Goal: Information Seeking & Learning: Learn about a topic

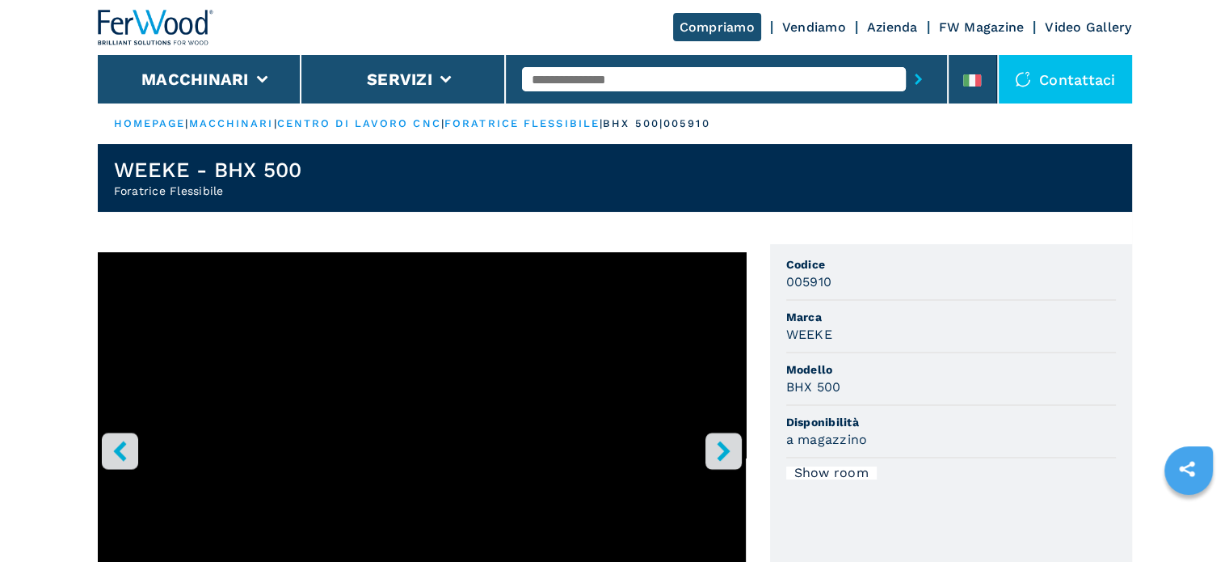
select select "**********"
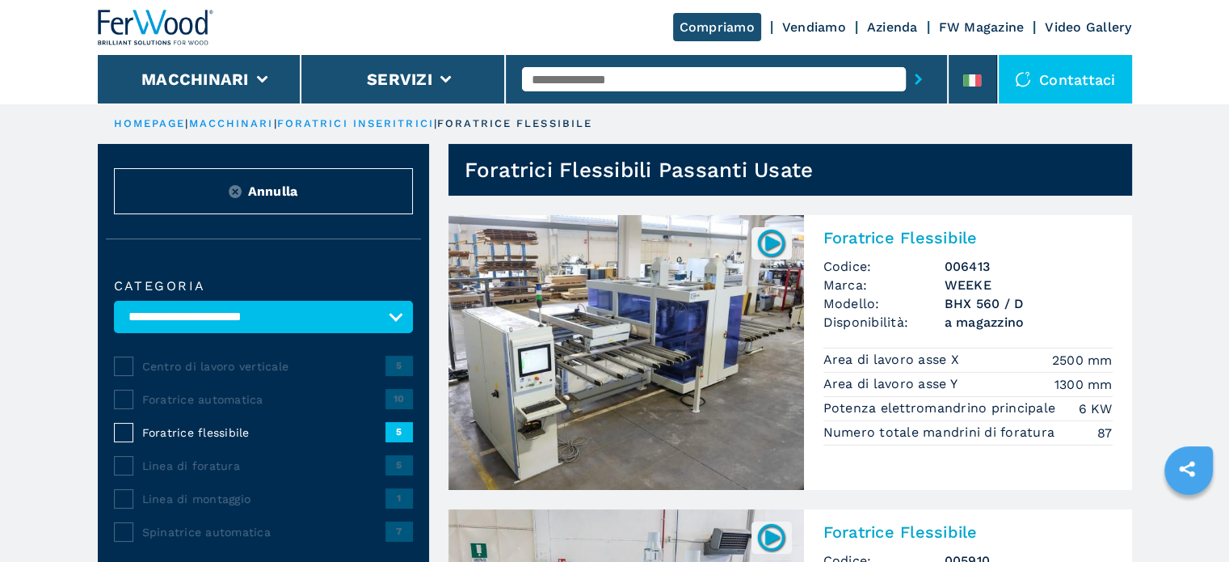
click at [642, 78] on input "text" at bounding box center [714, 79] width 384 height 24
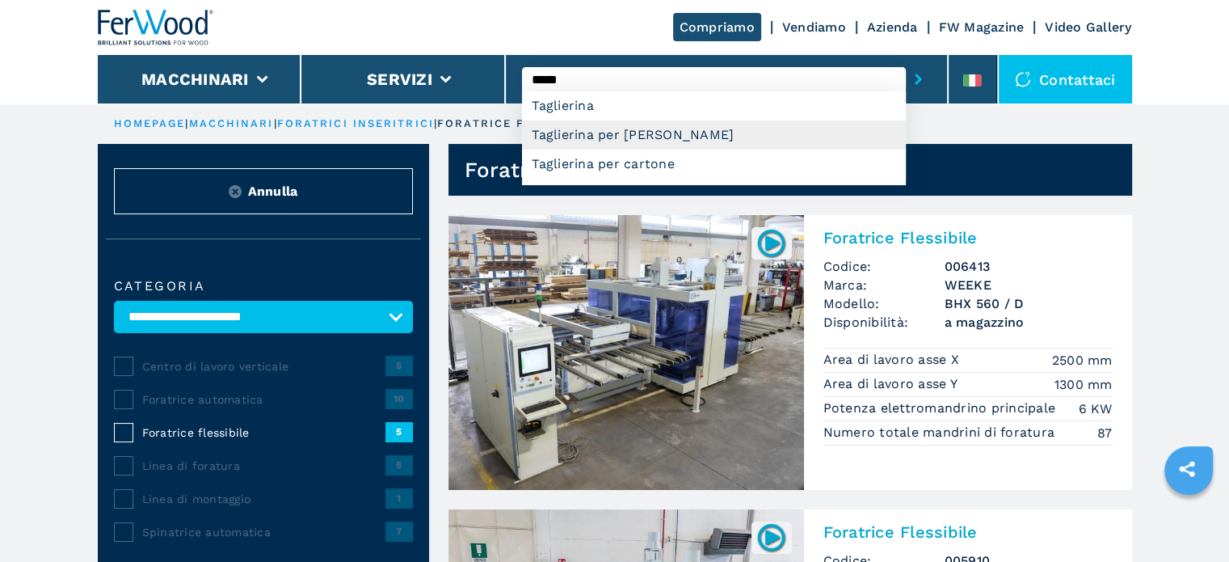
click at [664, 127] on div "Taglierina per [PERSON_NAME]" at bounding box center [714, 134] width 384 height 29
type input "**********"
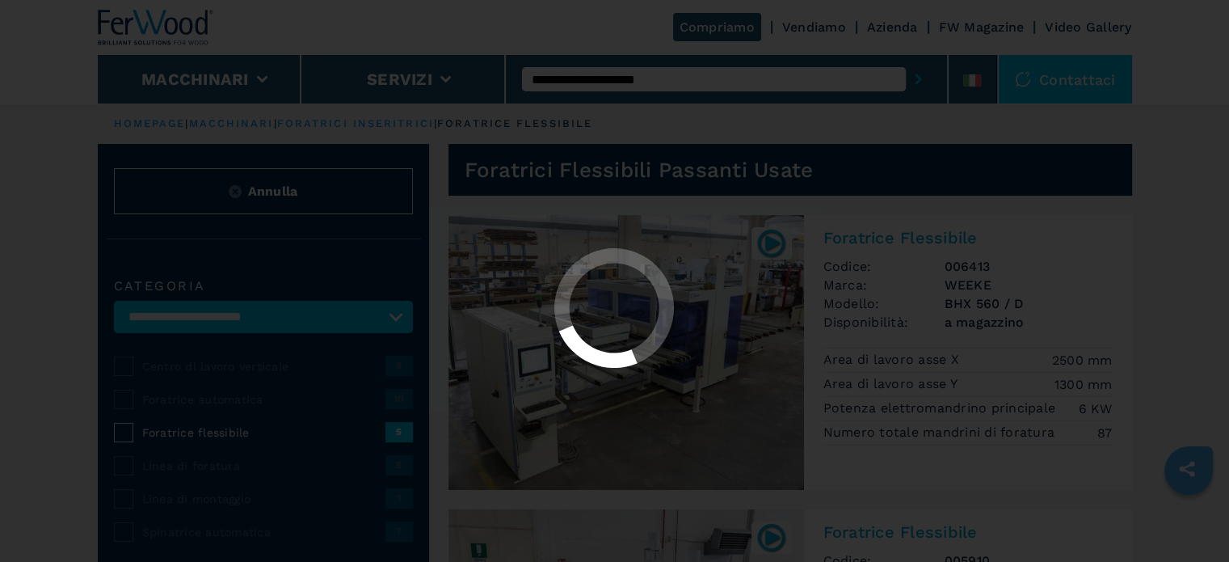
select select "**********"
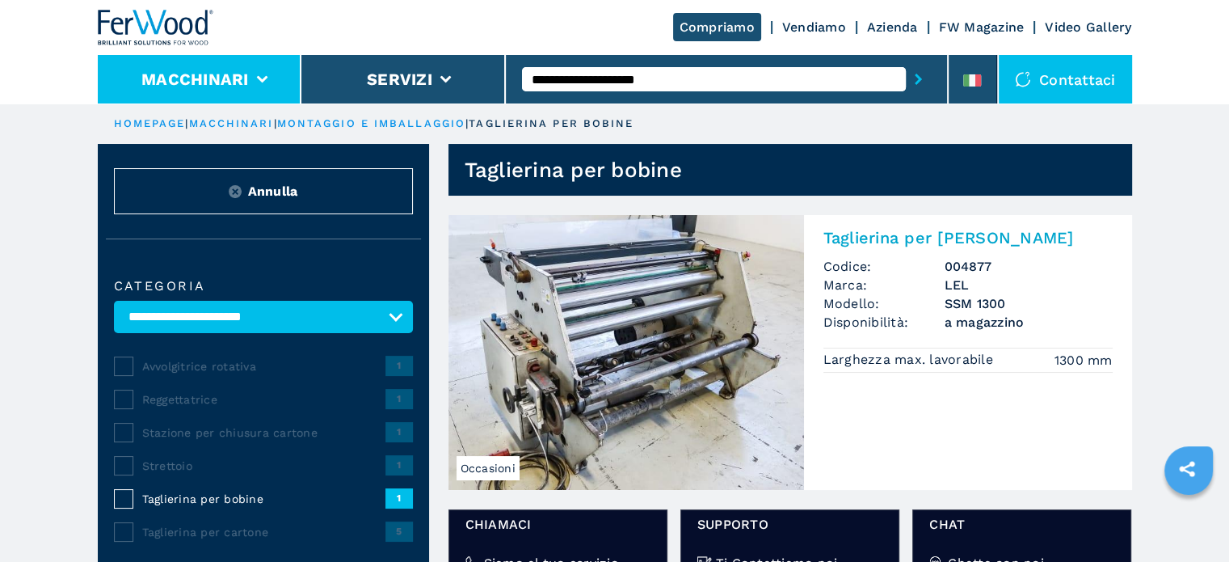
click at [254, 83] on li "Macchinari" at bounding box center [200, 79] width 204 height 48
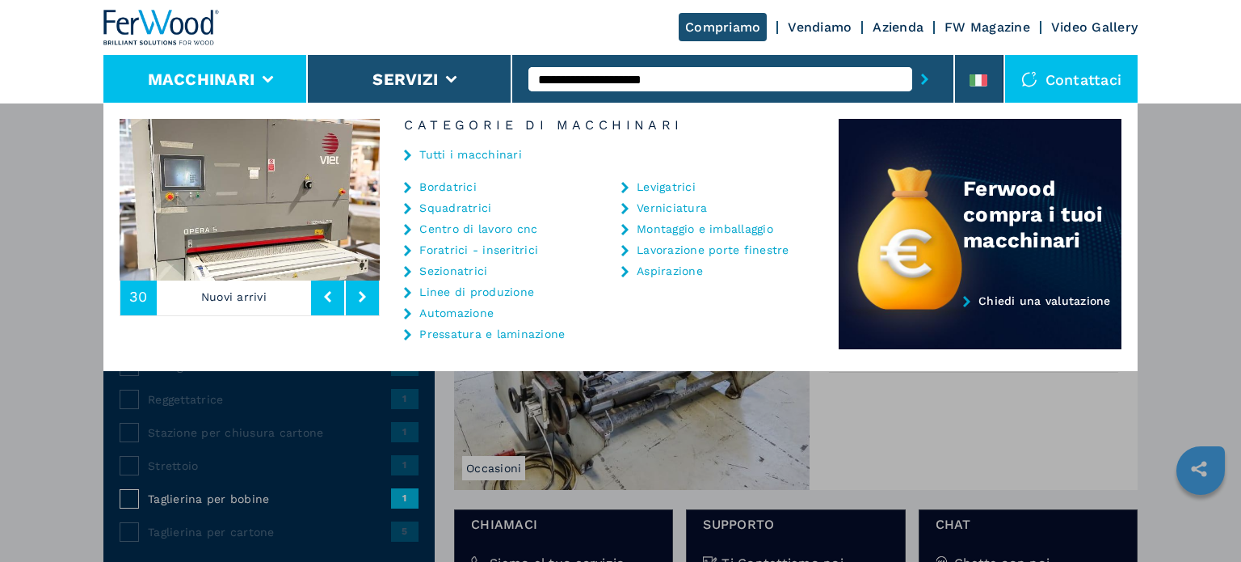
click at [461, 314] on link "Automazione" at bounding box center [456, 312] width 74 height 11
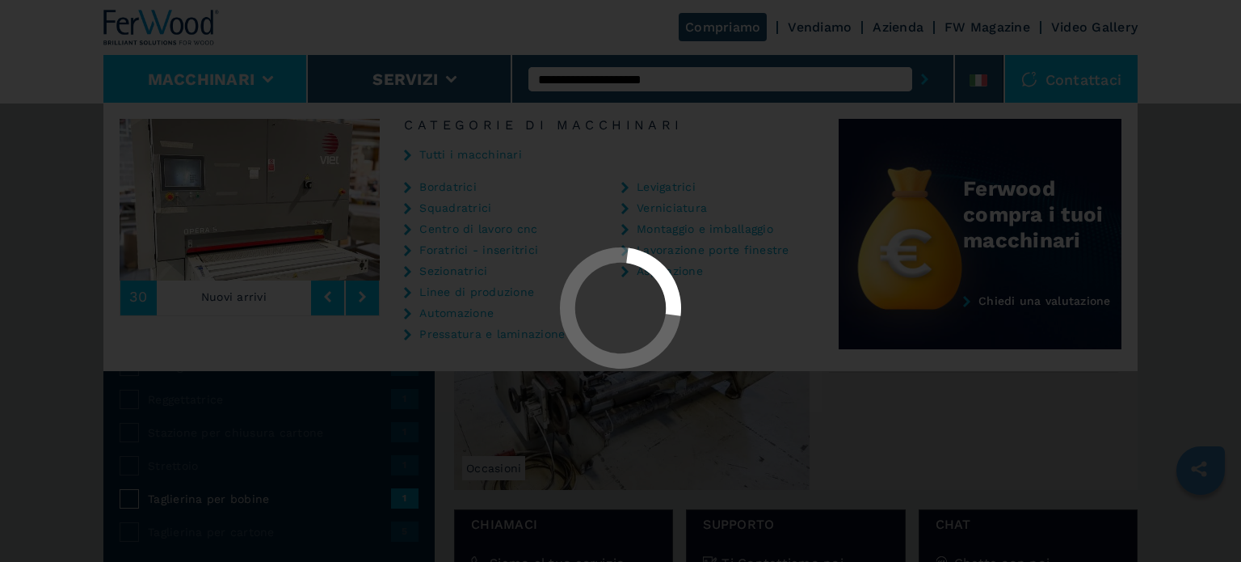
select select "**********"
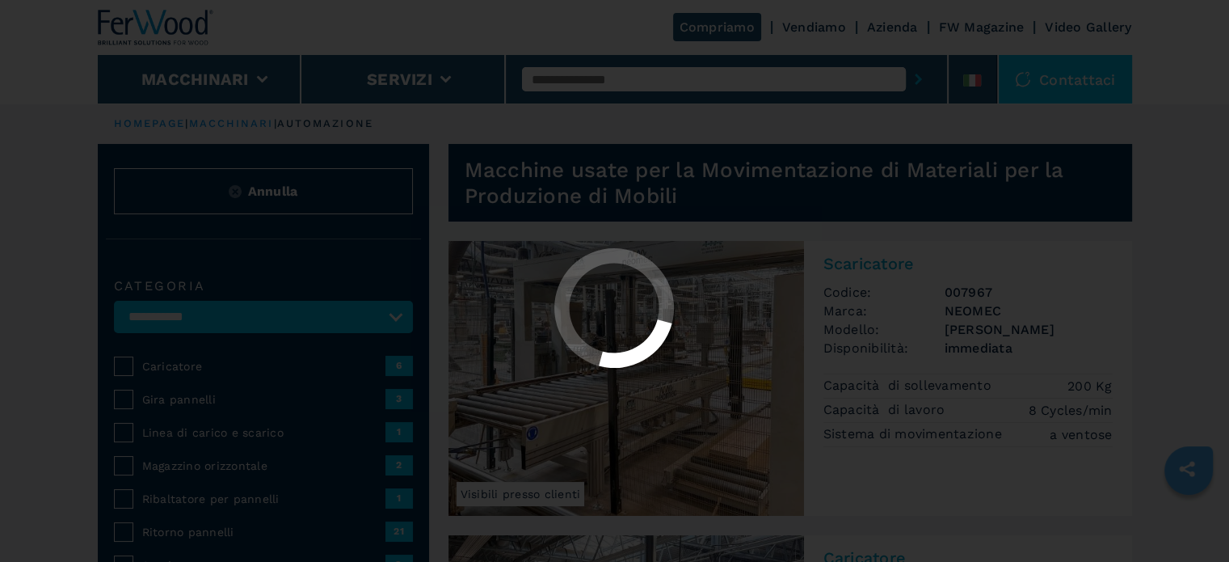
select select "**********"
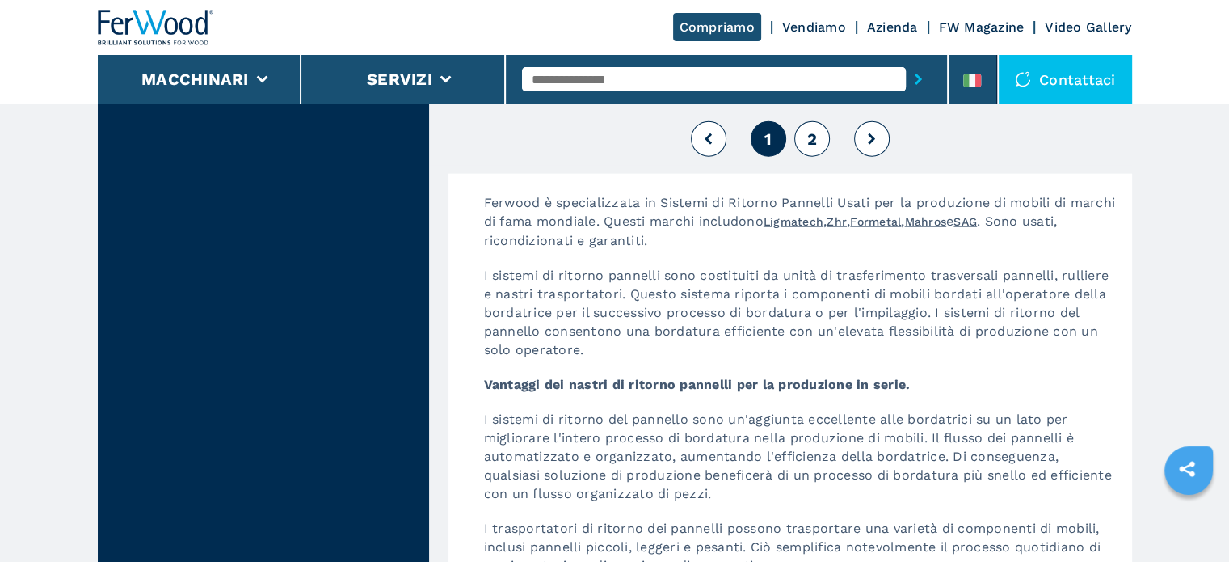
scroll to position [3879, 0]
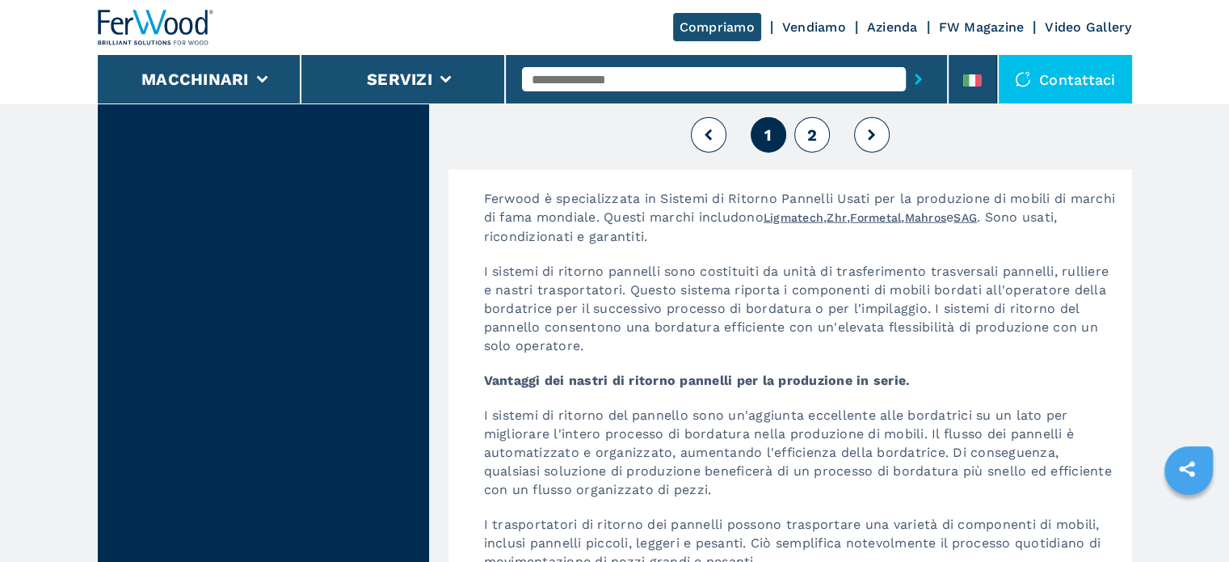
click at [812, 135] on span "2" at bounding box center [812, 134] width 10 height 19
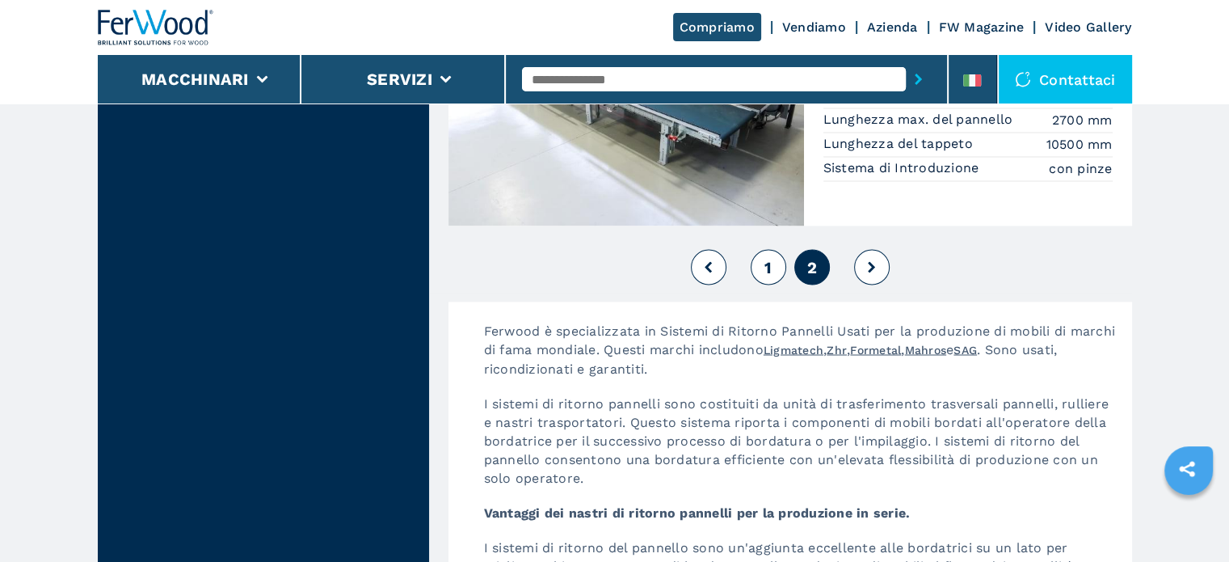
scroll to position [2990, 0]
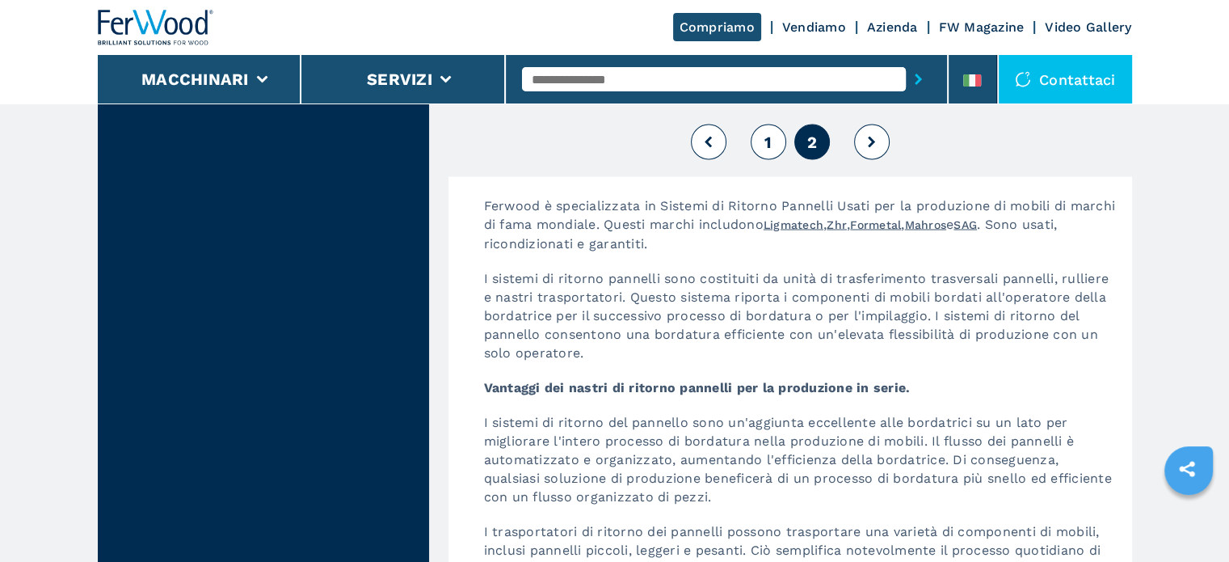
click at [760, 143] on button "1" at bounding box center [769, 142] width 36 height 36
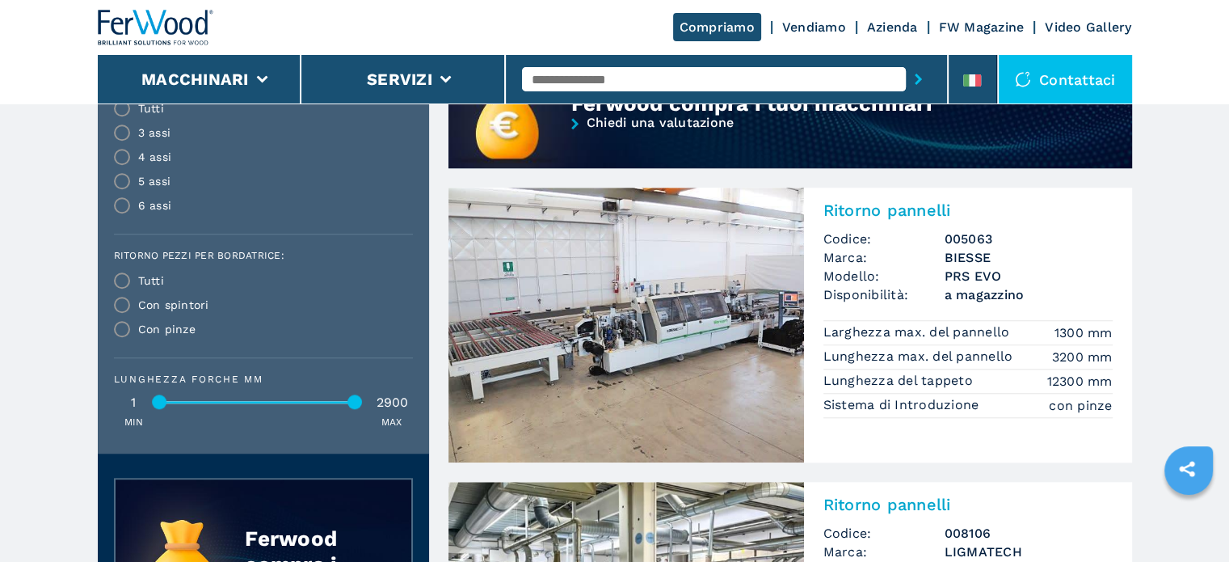
scroll to position [1293, 0]
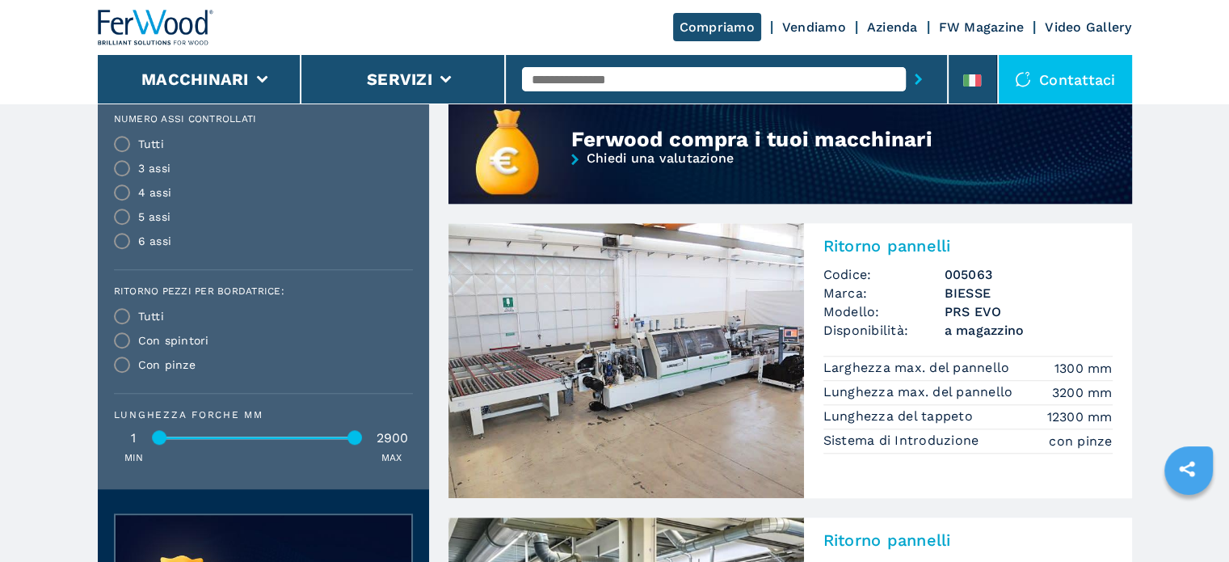
click at [967, 297] on h3 "BIESSE" at bounding box center [1029, 293] width 168 height 19
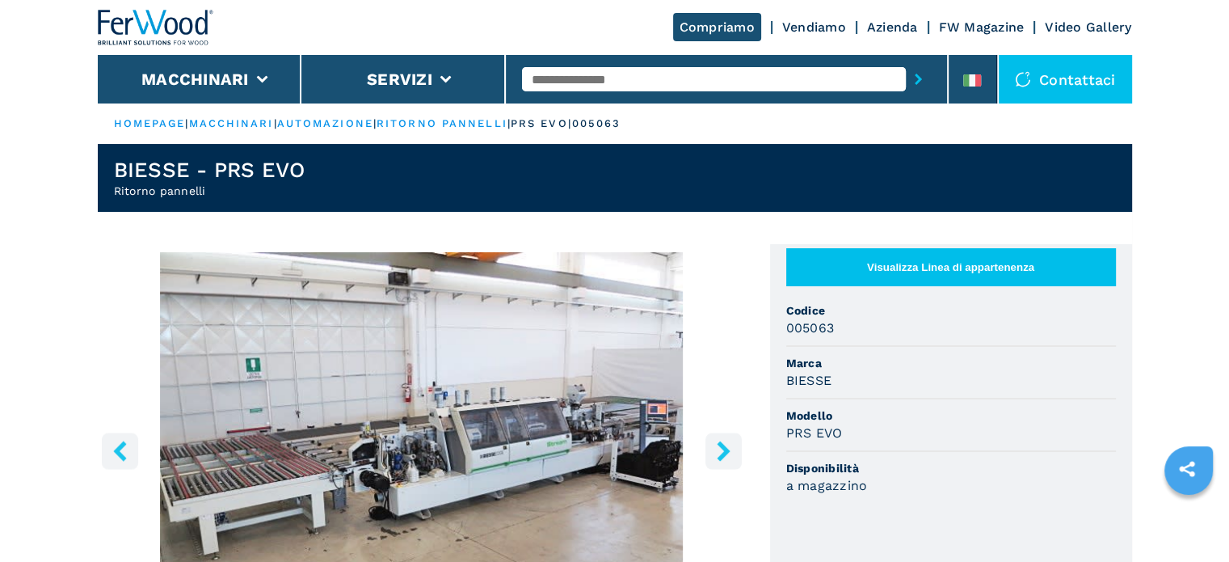
click at [721, 461] on button "right-button" at bounding box center [724, 450] width 36 height 36
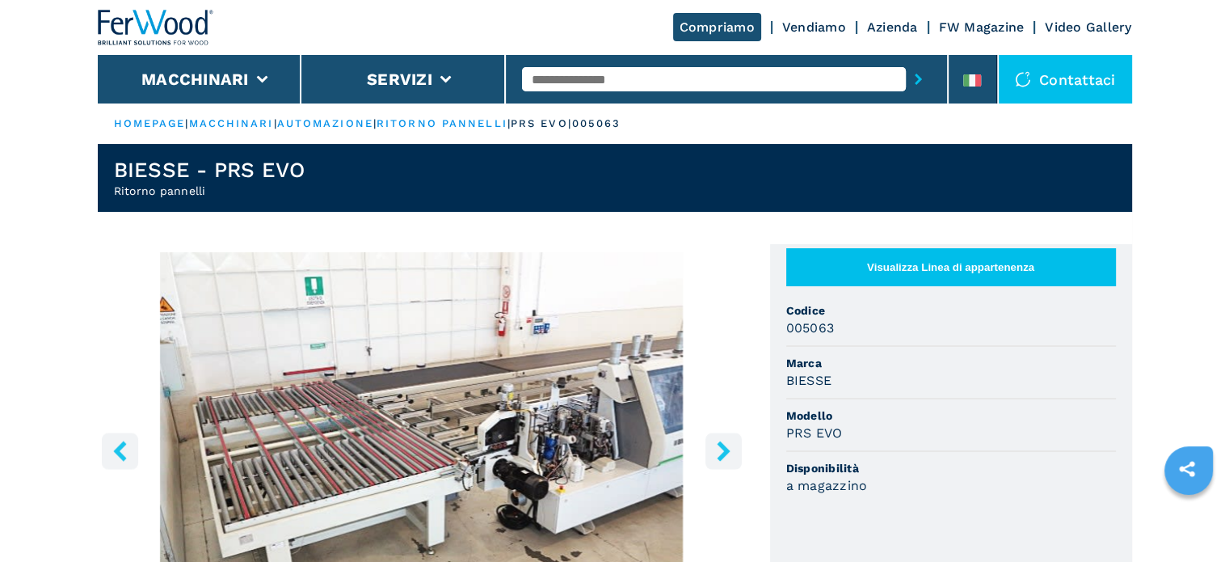
click at [715, 455] on icon "right-button" at bounding box center [724, 450] width 20 height 20
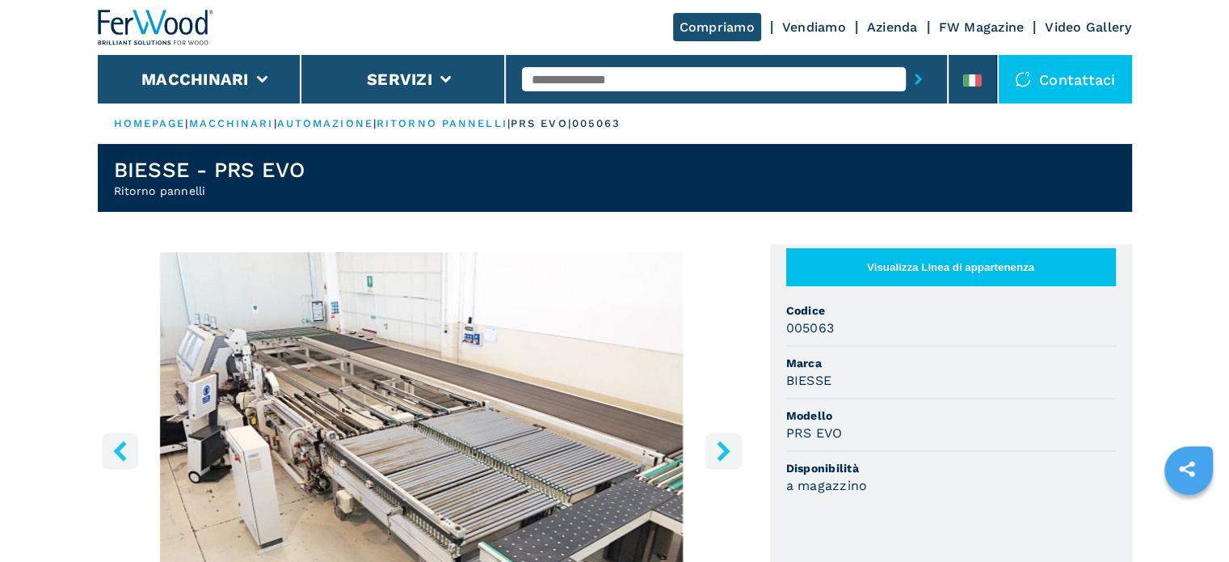
click at [715, 455] on icon "right-button" at bounding box center [724, 450] width 20 height 20
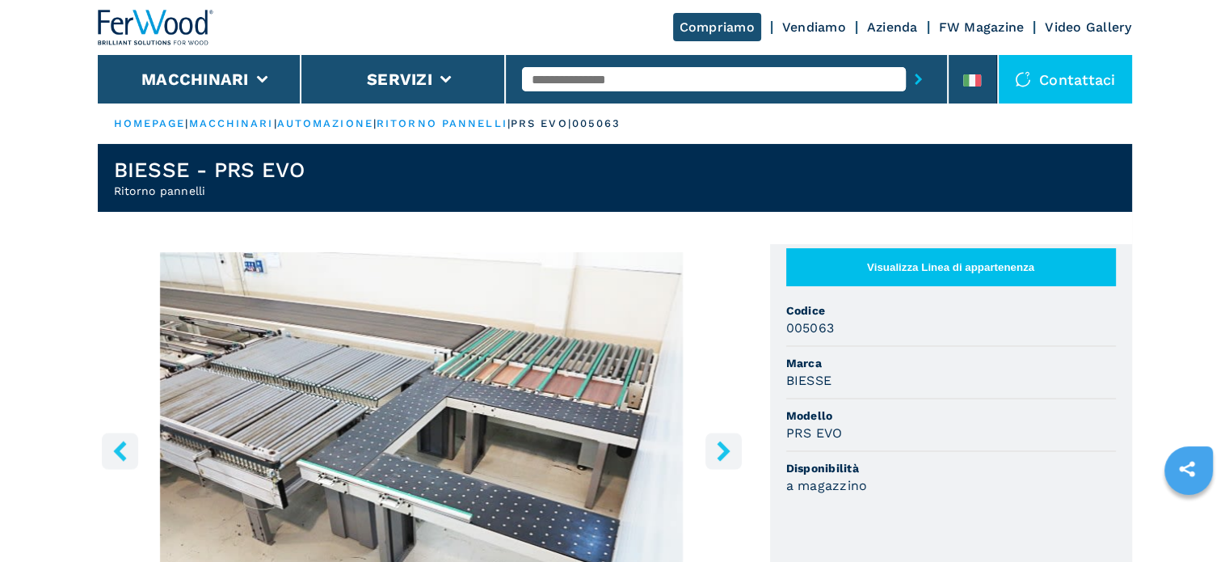
click at [715, 455] on icon "right-button" at bounding box center [724, 450] width 20 height 20
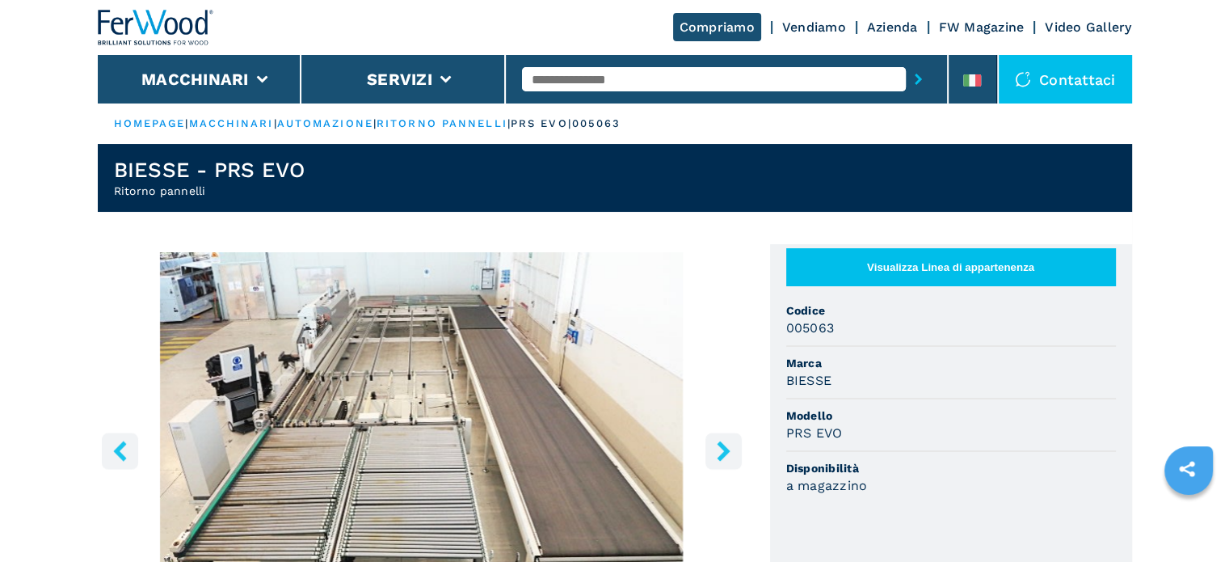
click at [715, 455] on icon "right-button" at bounding box center [724, 450] width 20 height 20
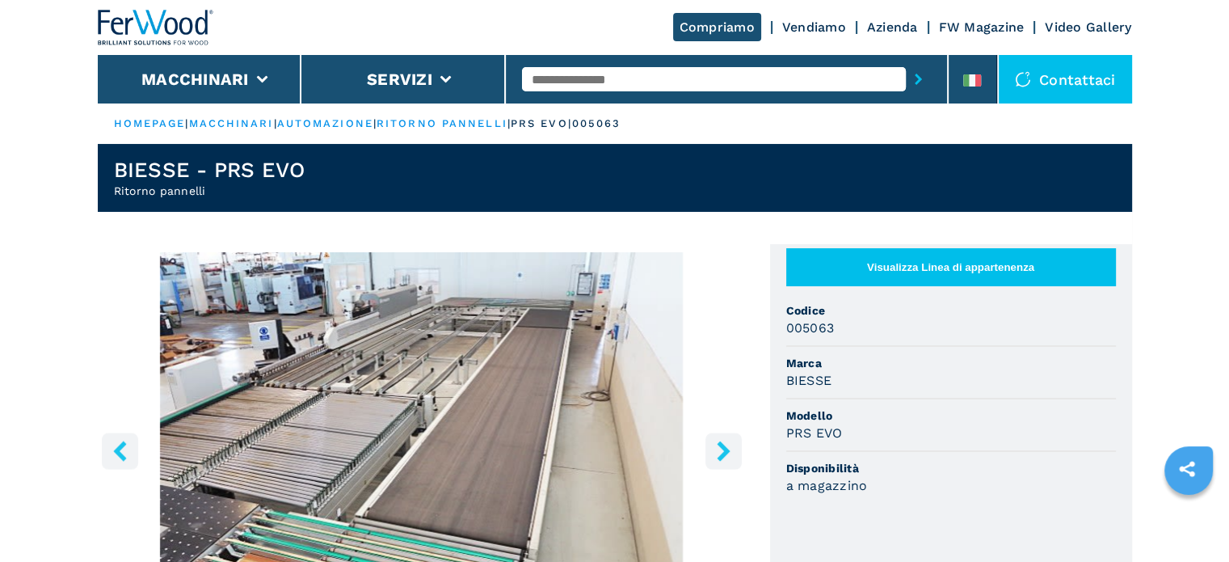
click at [715, 455] on icon "right-button" at bounding box center [724, 450] width 20 height 20
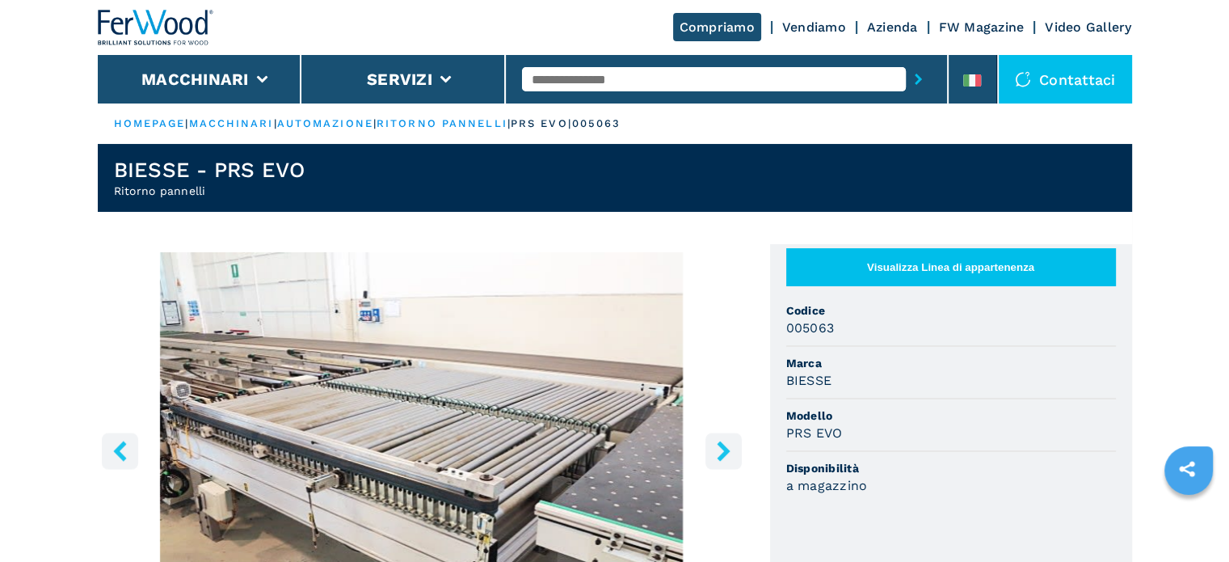
click at [718, 447] on icon "right-button" at bounding box center [724, 450] width 20 height 20
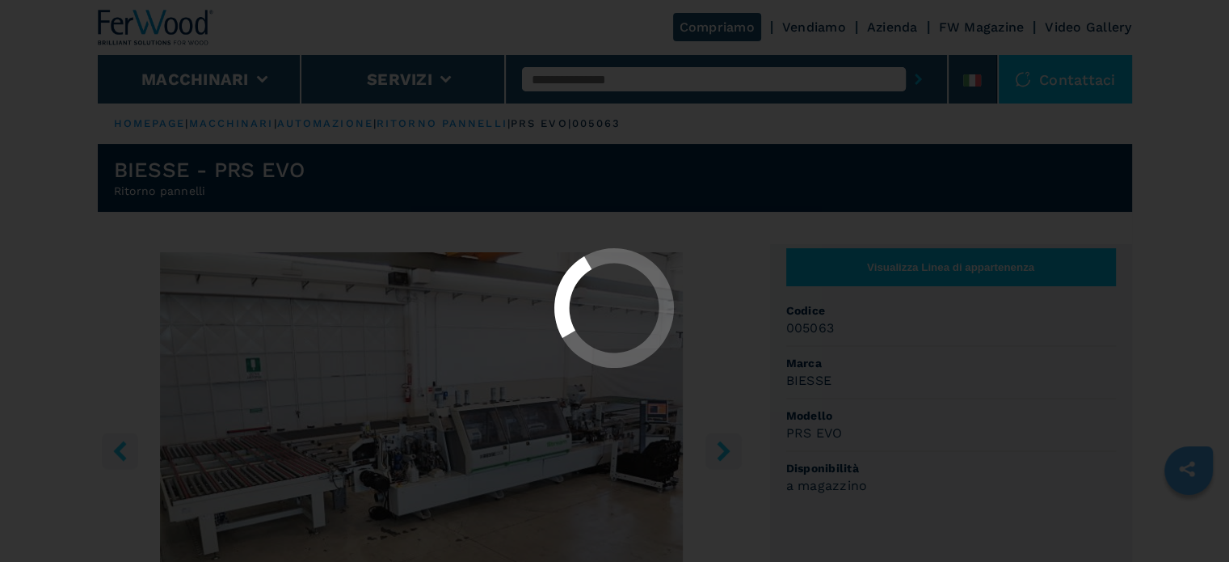
select select "**********"
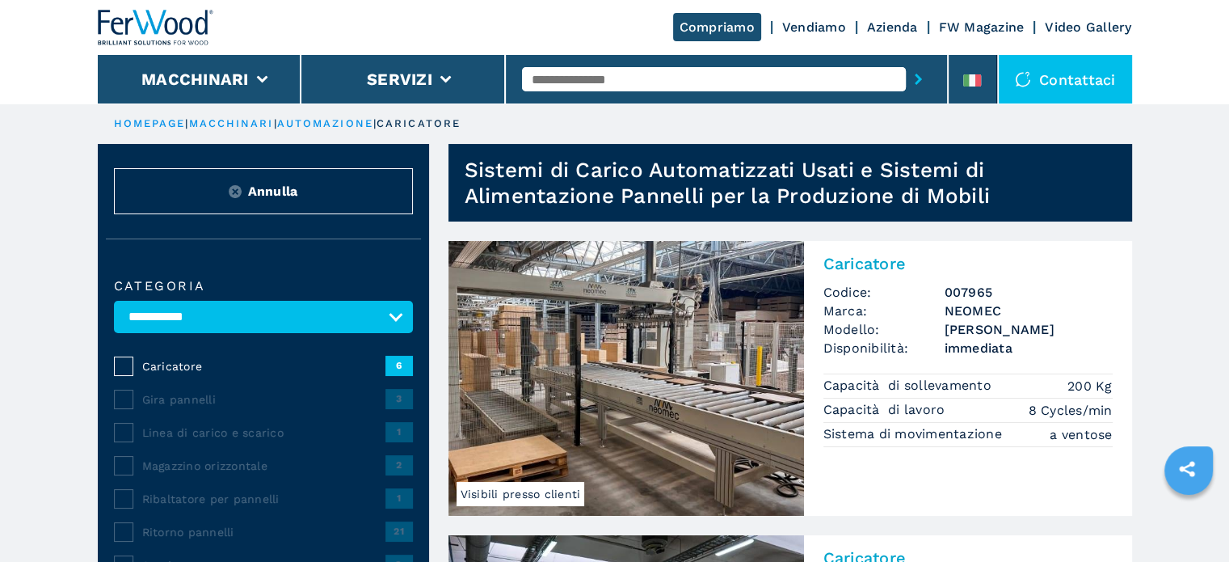
click at [972, 328] on h3 "[PERSON_NAME]" at bounding box center [1029, 329] width 168 height 19
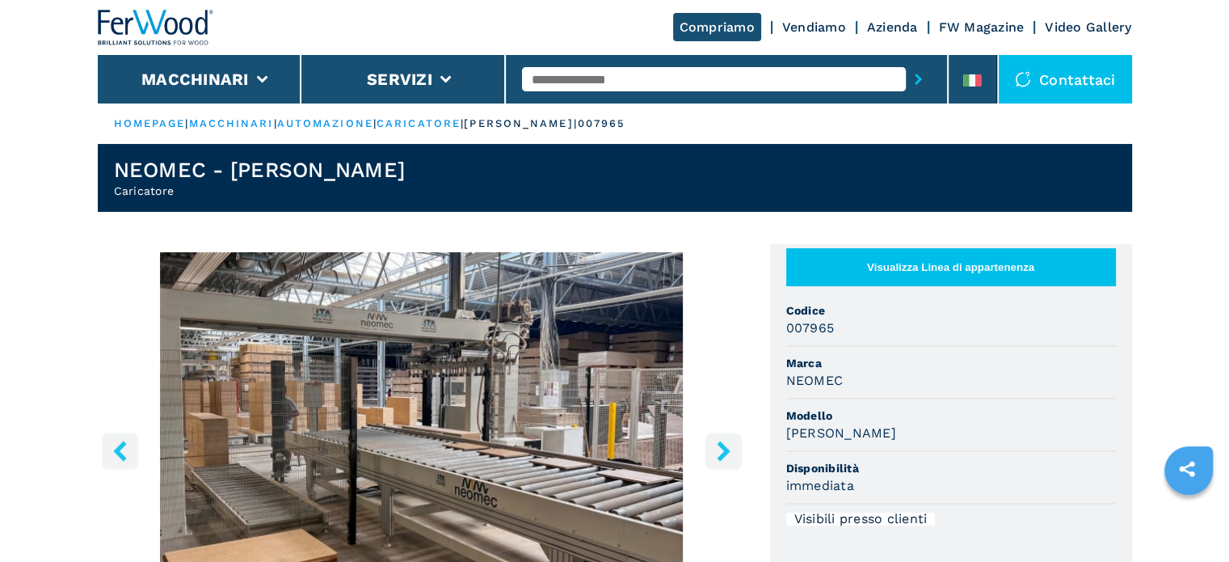
click at [726, 440] on icon "right-button" at bounding box center [724, 450] width 20 height 20
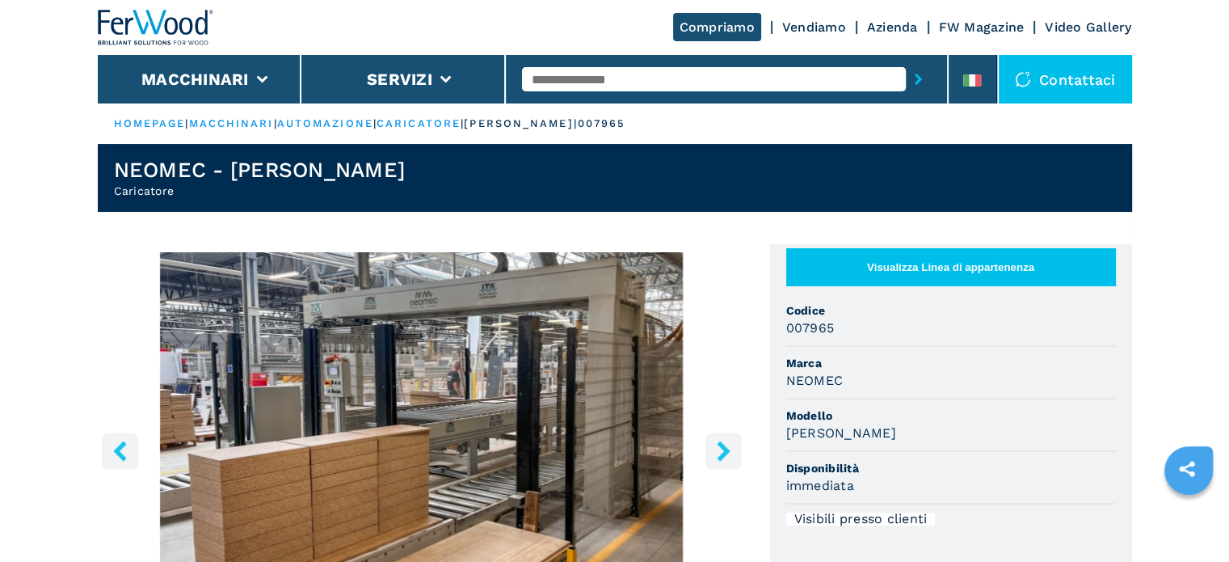
click at [726, 440] on icon "right-button" at bounding box center [724, 450] width 20 height 20
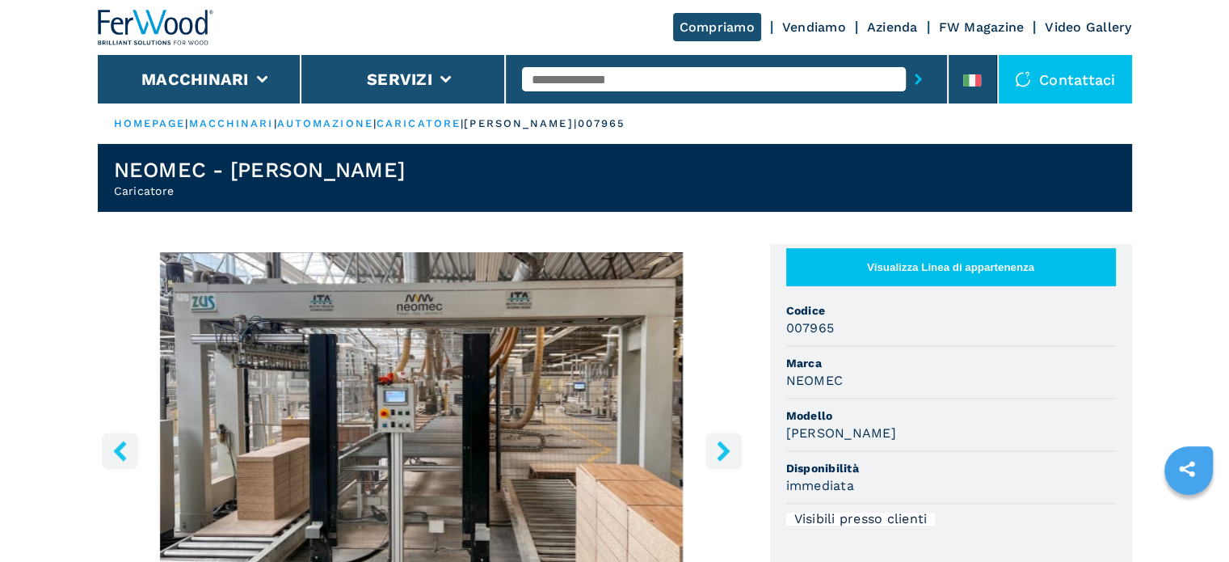
click at [726, 440] on icon "right-button" at bounding box center [724, 450] width 20 height 20
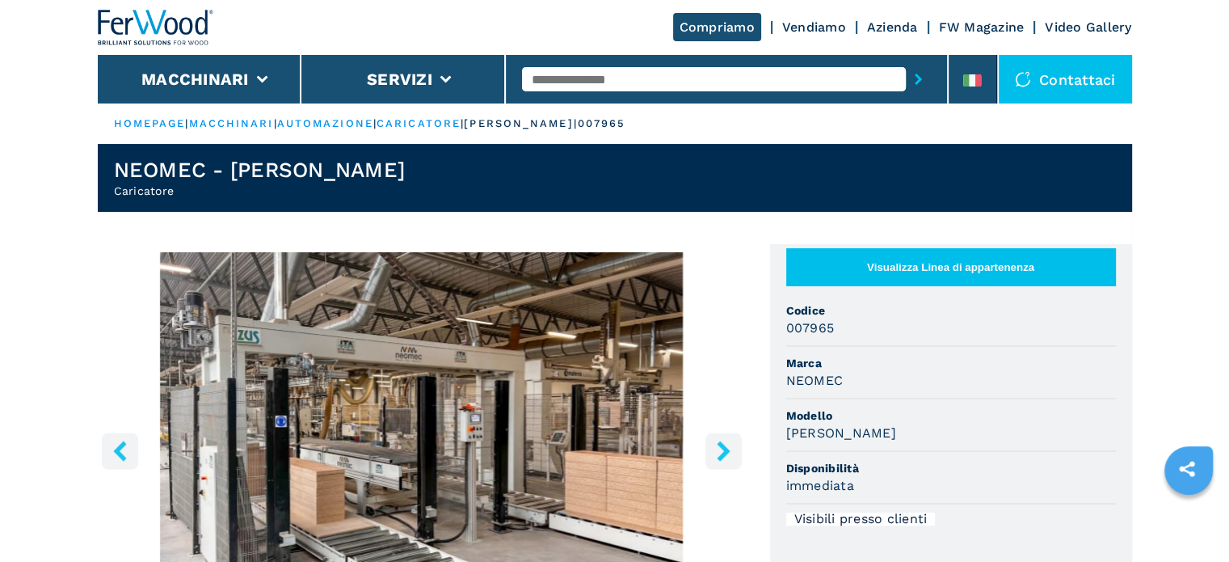
click at [726, 440] on icon "right-button" at bounding box center [724, 450] width 20 height 20
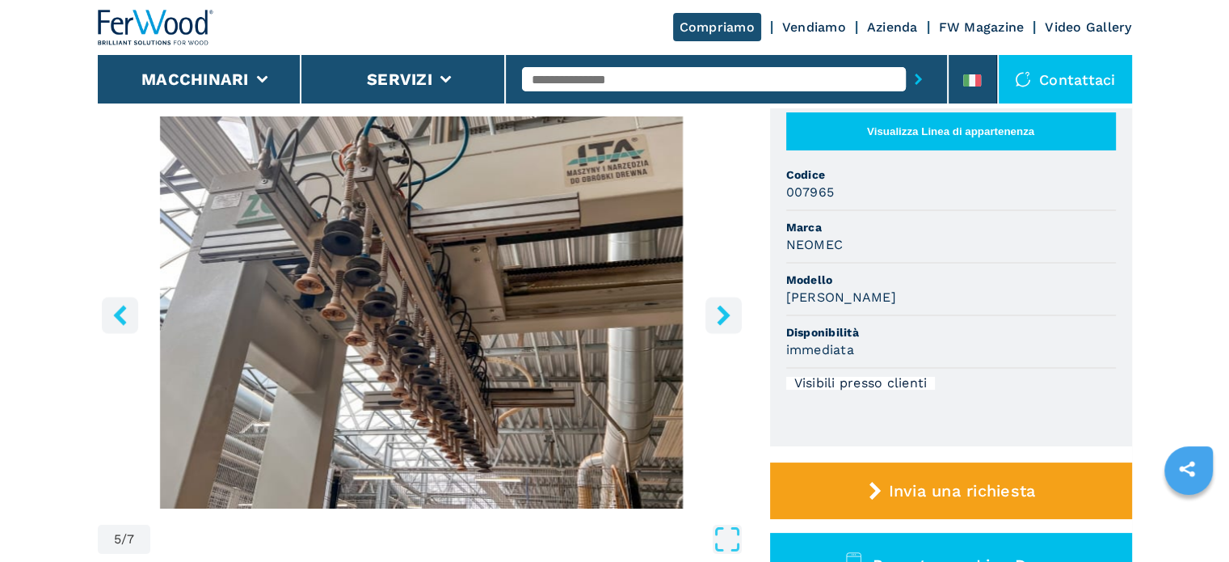
scroll to position [162, 0]
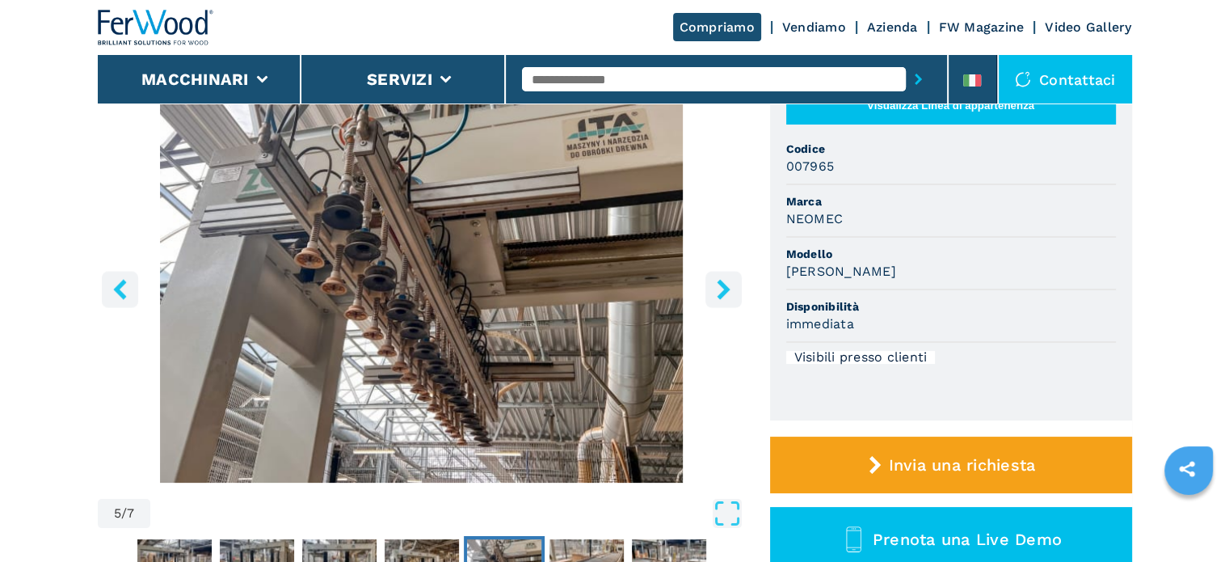
click at [723, 289] on icon "right-button" at bounding box center [723, 289] width 13 height 20
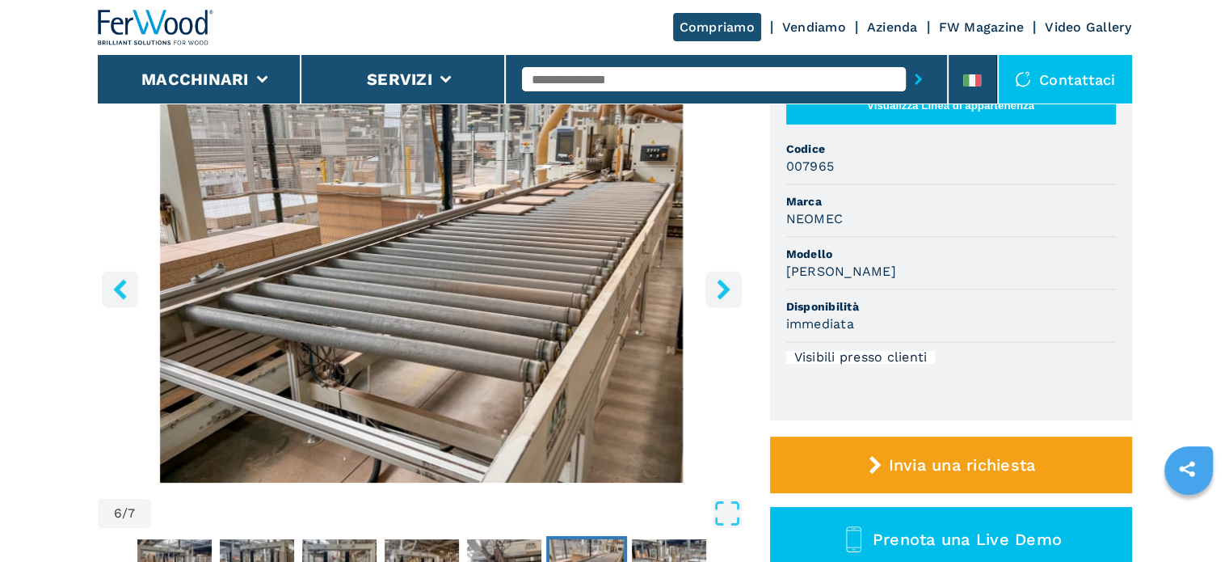
click at [723, 289] on icon "right-button" at bounding box center [723, 289] width 13 height 20
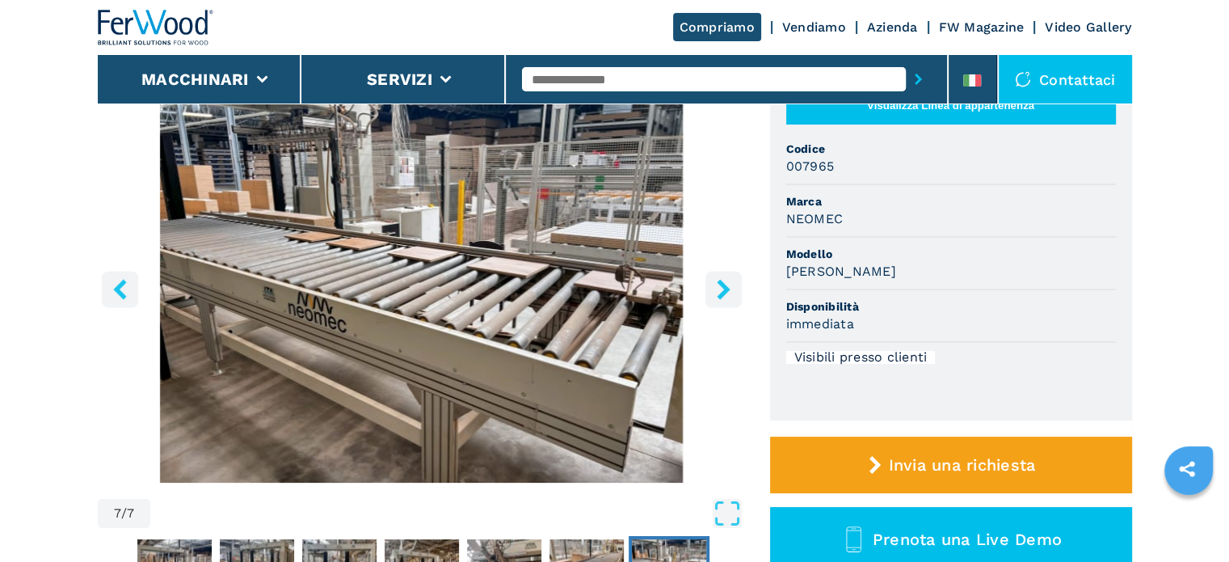
click at [723, 289] on icon "right-button" at bounding box center [723, 289] width 13 height 20
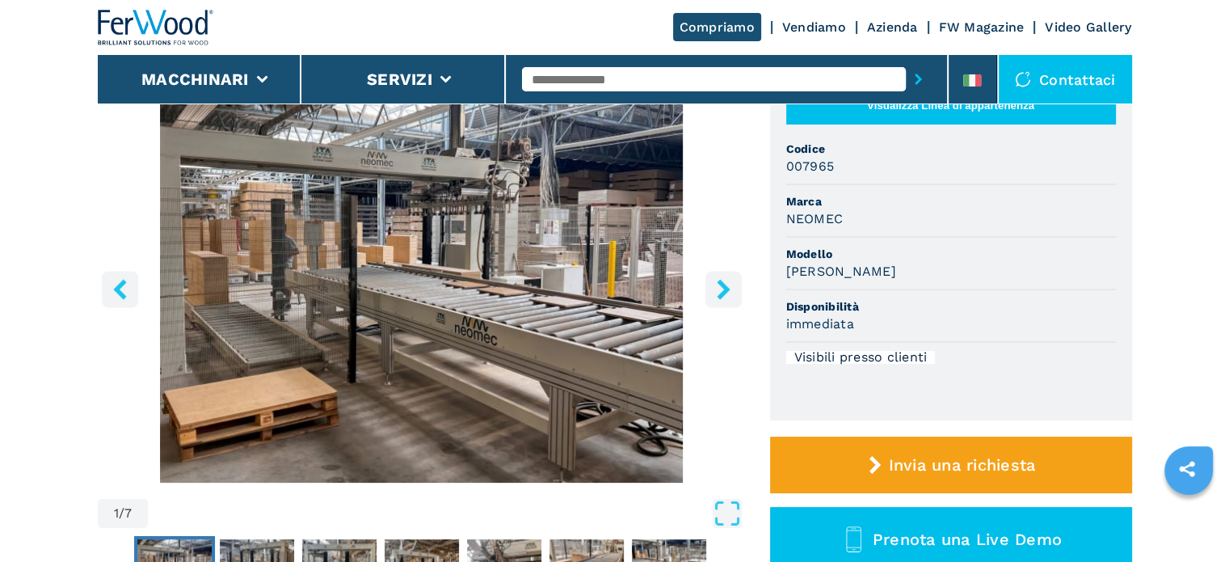
click at [723, 289] on icon "right-button" at bounding box center [723, 289] width 13 height 20
